Goal: Task Accomplishment & Management: Manage account settings

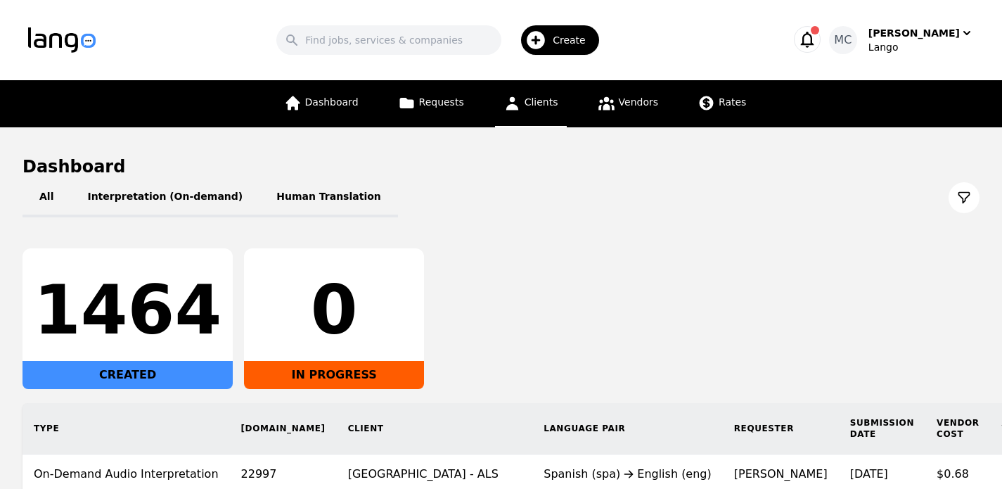
click at [544, 105] on span "Clients" at bounding box center [542, 101] width 34 height 11
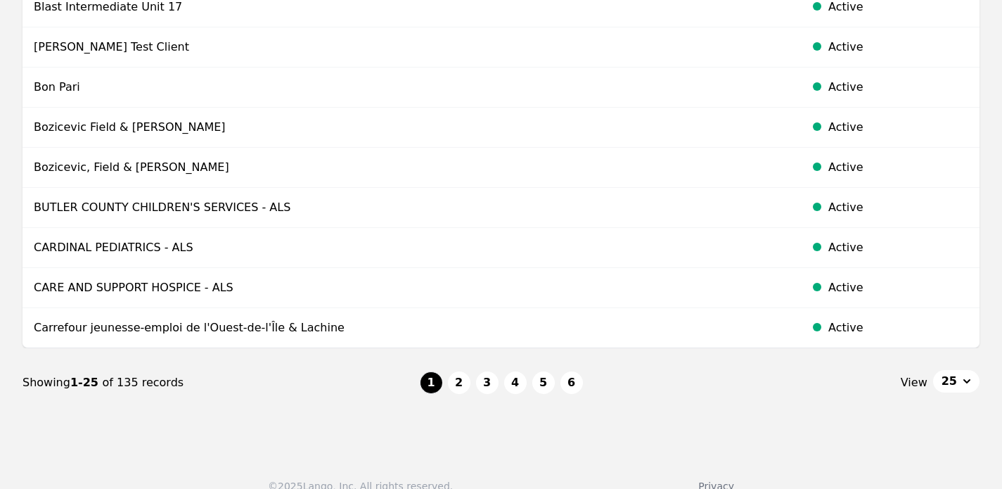
scroll to position [892, 0]
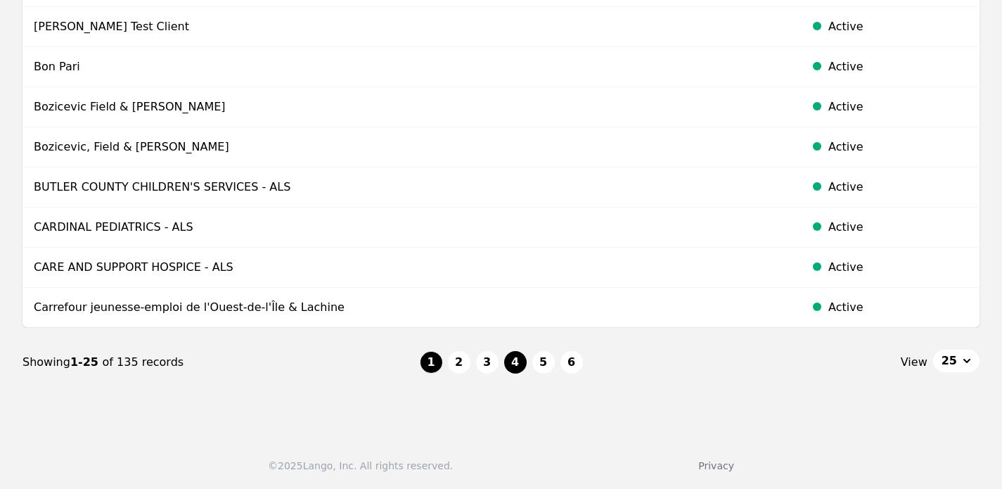
click at [511, 364] on button "4" at bounding box center [515, 362] width 23 height 23
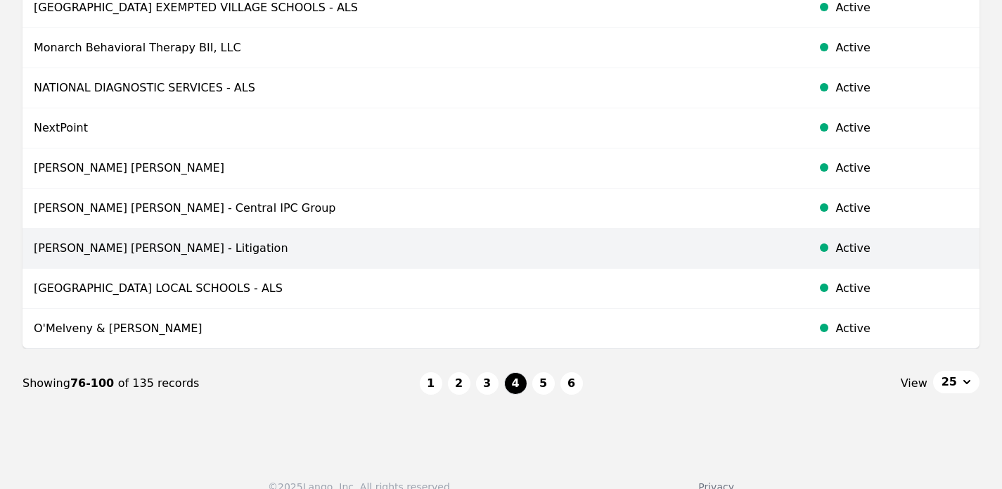
scroll to position [875, 0]
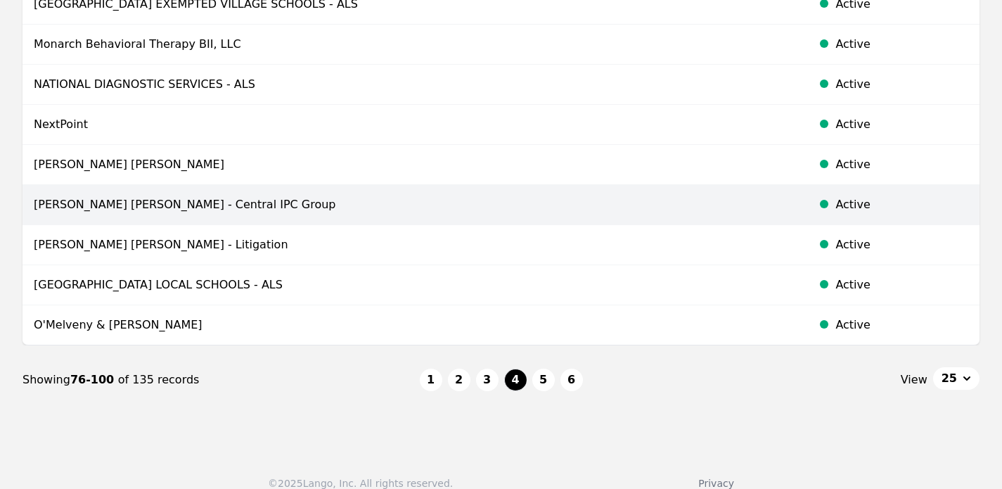
click at [169, 205] on td "[PERSON_NAME] [PERSON_NAME] - Central IPC Group" at bounding box center [412, 205] width 779 height 40
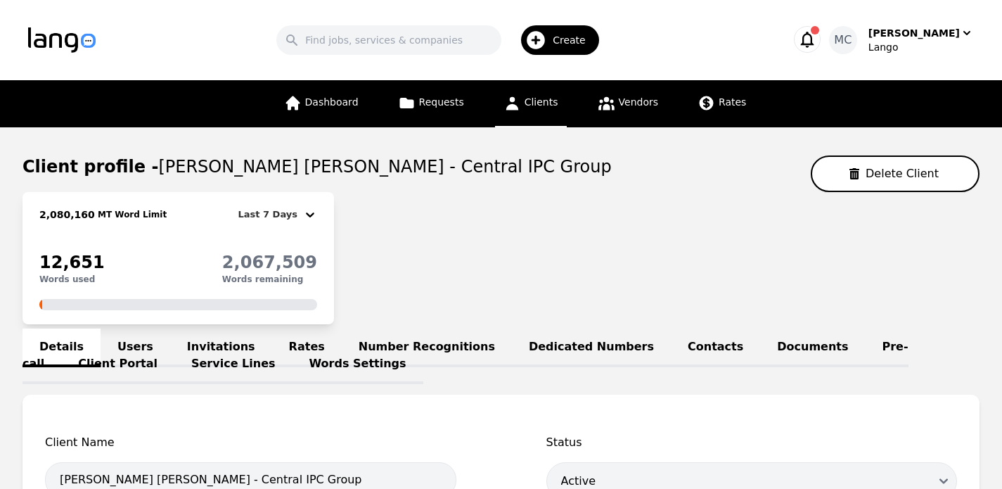
click at [293, 367] on link "Words Settings" at bounding box center [358, 364] width 131 height 39
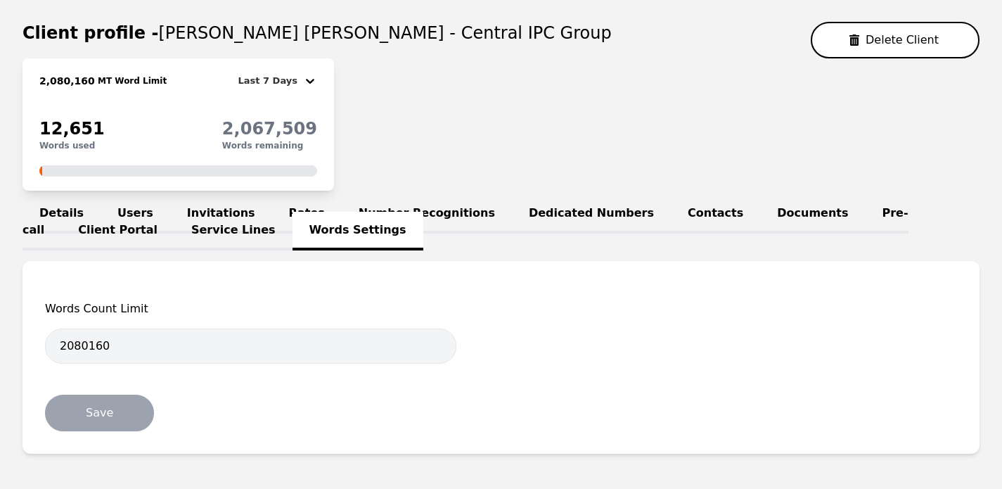
scroll to position [134, 0]
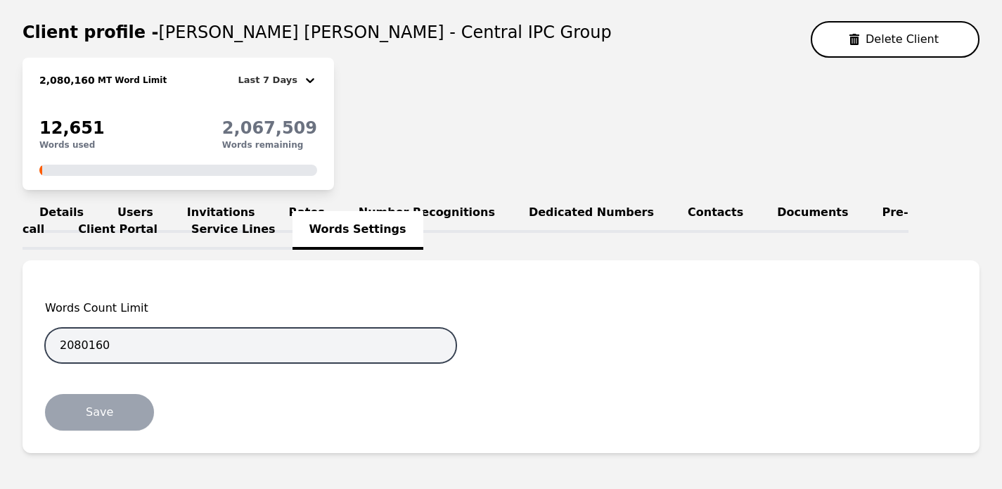
click at [136, 346] on input "2080160" at bounding box center [250, 345] width 411 height 35
type input "2069623"
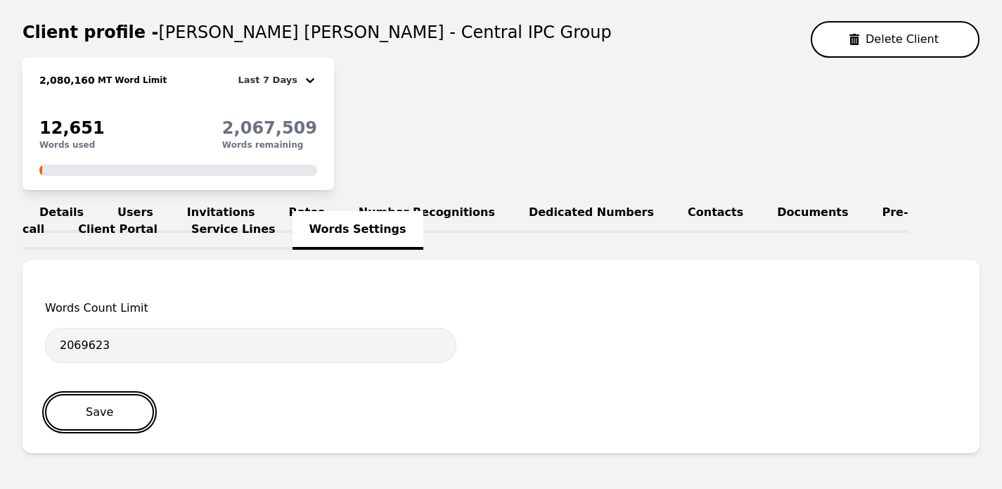
click at [91, 405] on button "Save" at bounding box center [99, 412] width 109 height 37
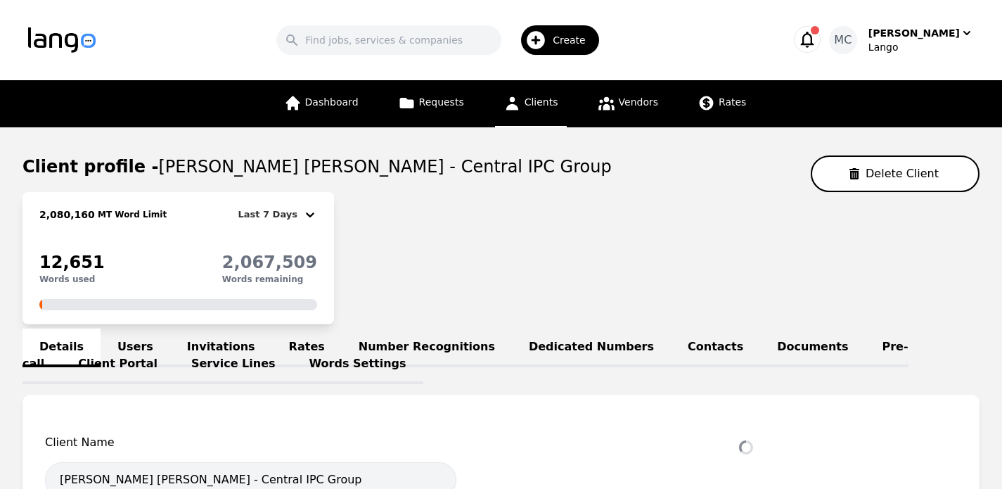
select select "active"
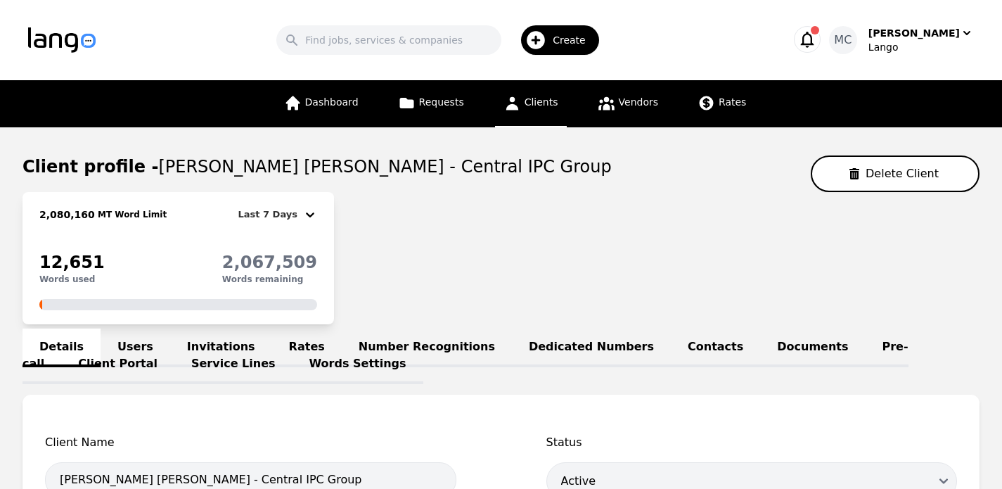
click at [565, 98] on div "Dashboard Requests Clients Vendors Rates" at bounding box center [516, 103] width 480 height 47
click at [527, 107] on span "Clients" at bounding box center [542, 101] width 34 height 11
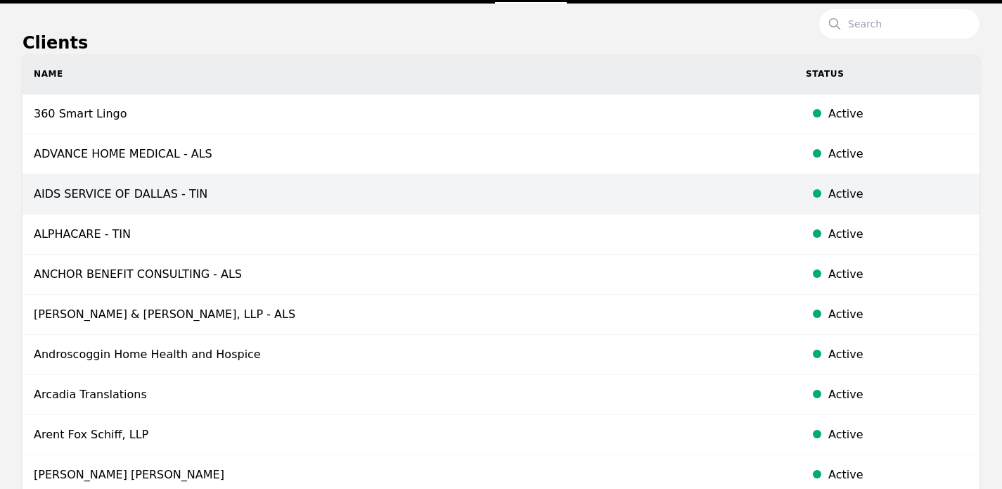
scroll to position [211, 0]
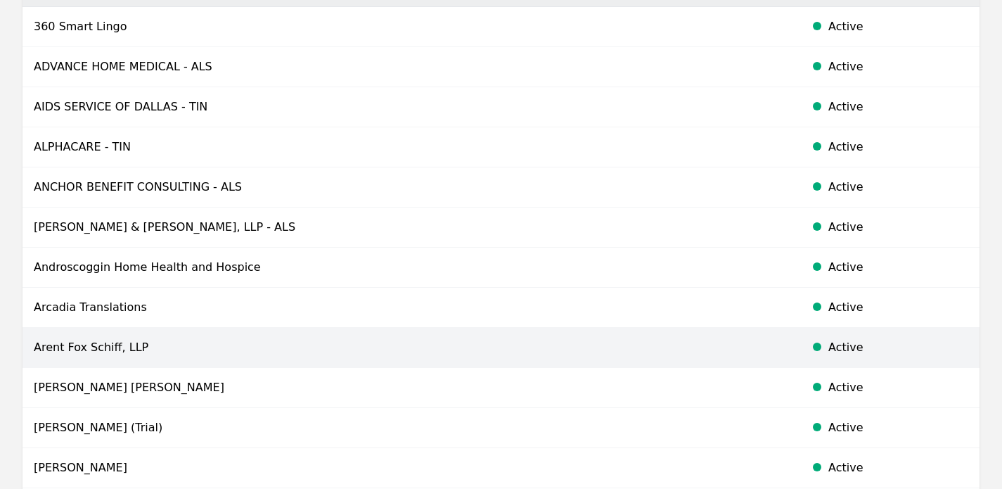
click at [94, 346] on td "Arent Fox Schiff, LLP" at bounding box center [409, 348] width 772 height 40
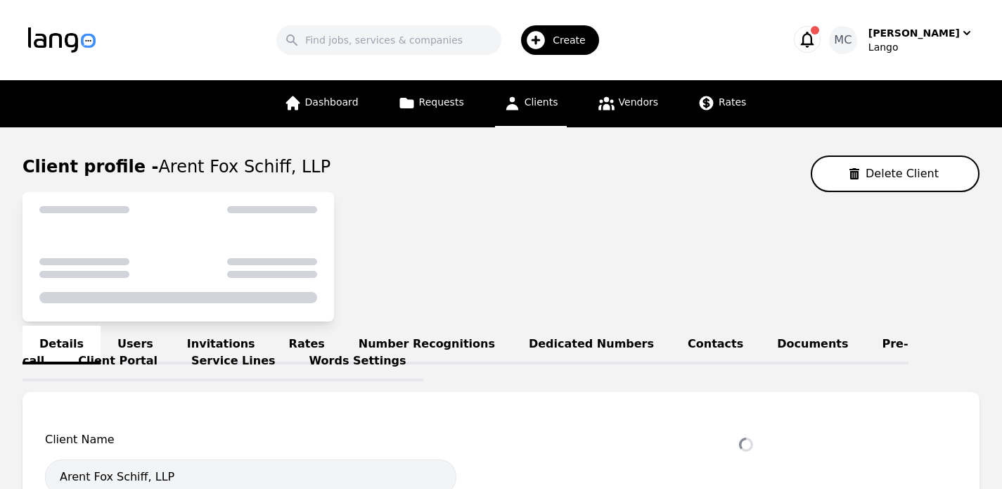
select select "active"
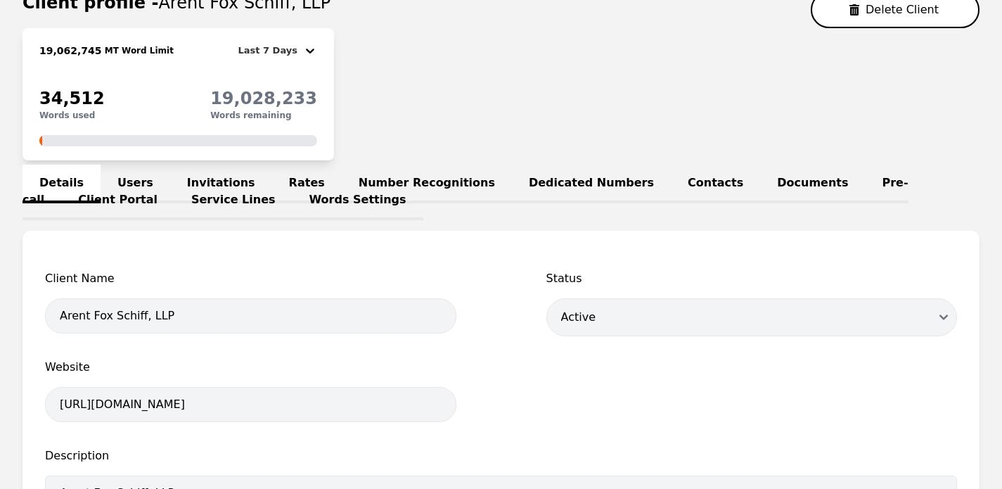
click at [293, 195] on link "Words Settings" at bounding box center [358, 200] width 131 height 39
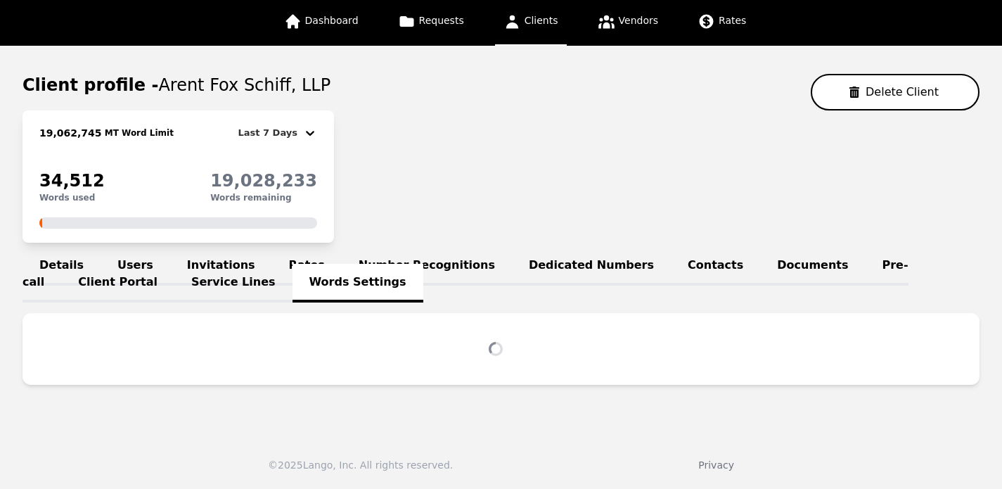
scroll to position [164, 0]
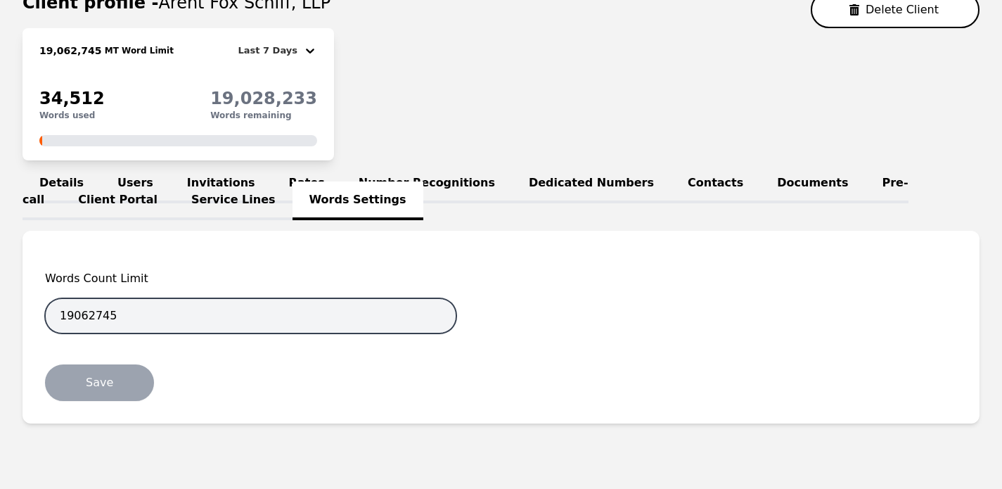
click at [176, 315] on input "19062745" at bounding box center [250, 315] width 411 height 35
type input "19055329"
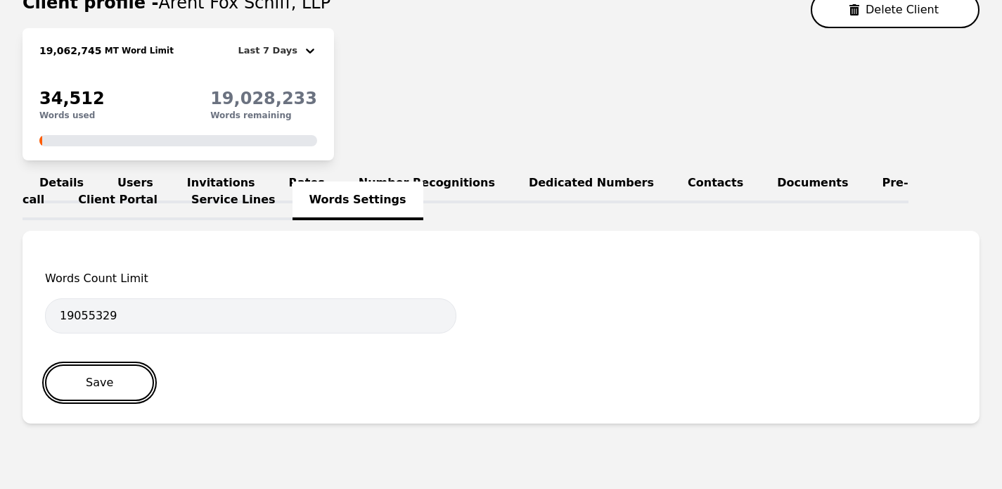
click at [101, 383] on button "Save" at bounding box center [99, 382] width 109 height 37
